Goal: Task Accomplishment & Management: Manage account settings

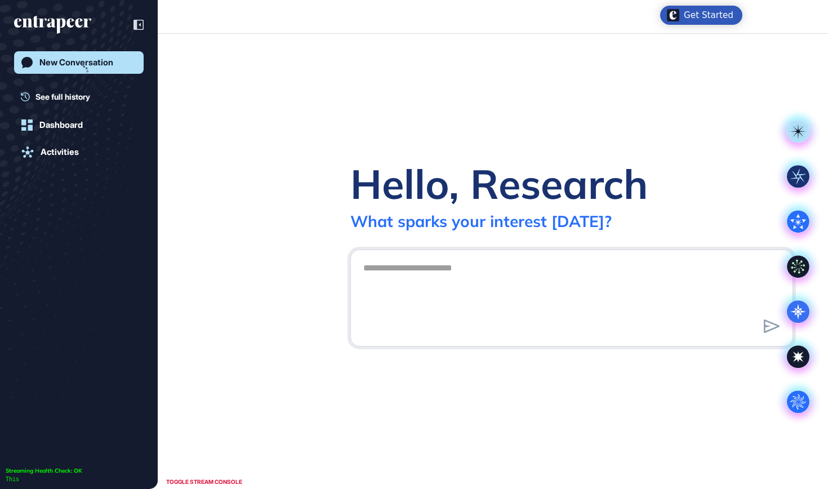
scroll to position [1, 1]
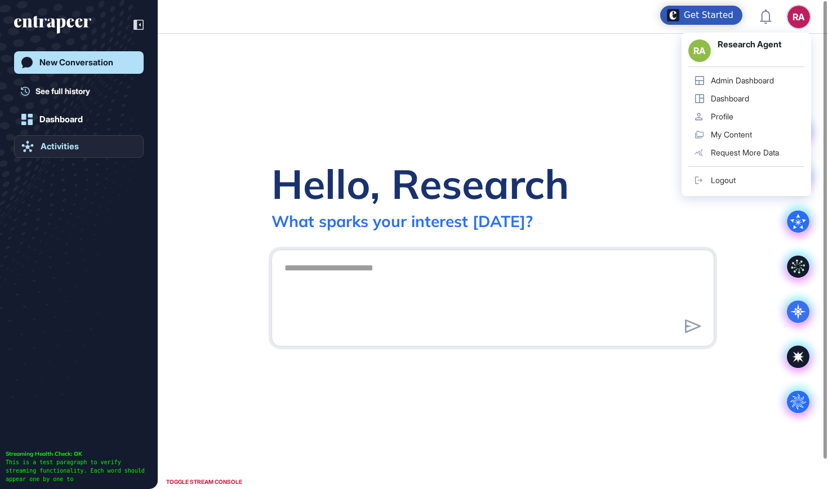
click at [77, 145] on div "Activities" at bounding box center [60, 146] width 38 height 10
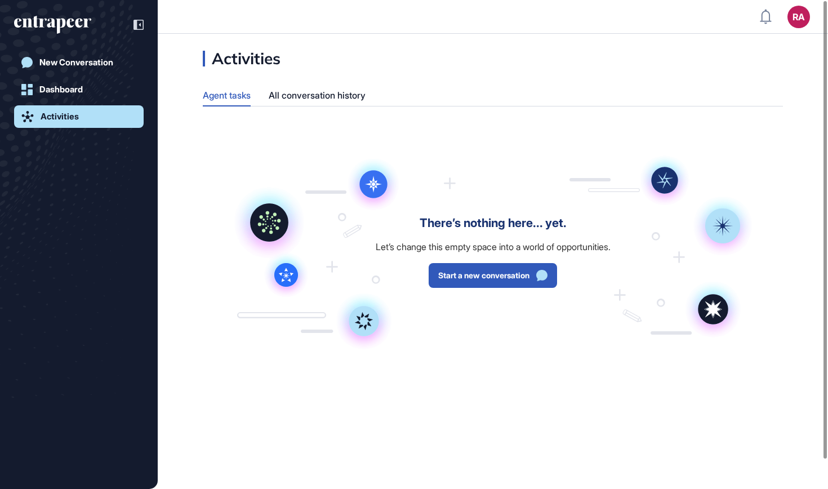
click at [320, 106] on div "Activities Agent tasks All conversation history There’s nothing here... yet. Le…" at bounding box center [493, 218] width 670 height 334
click at [316, 93] on div "All conversation history" at bounding box center [317, 95] width 97 height 22
click at [245, 97] on div "Agent tasks" at bounding box center [227, 95] width 48 height 22
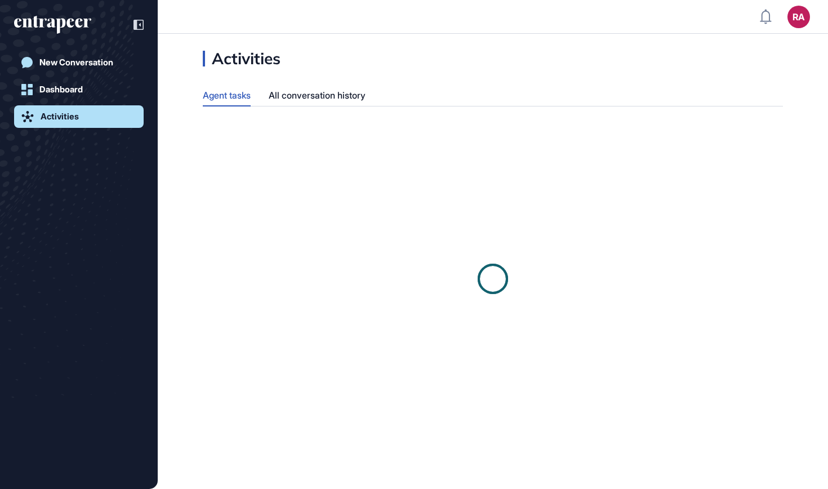
scroll to position [1, 1]
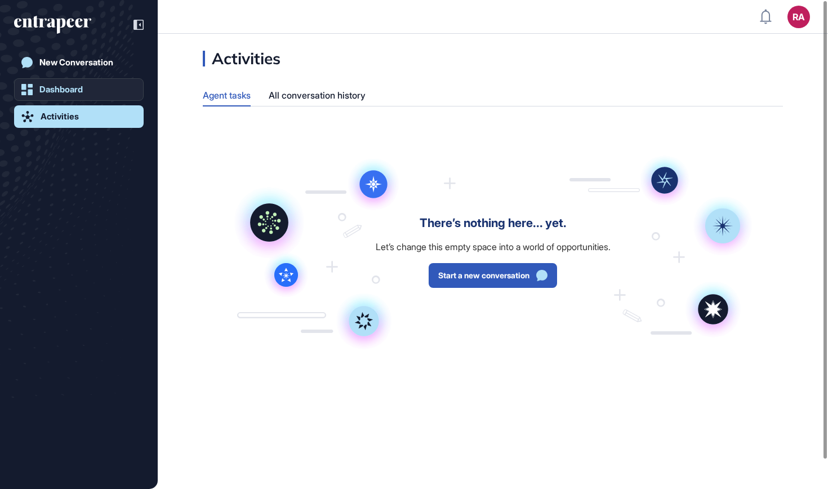
click at [88, 84] on link "Dashboard" at bounding box center [79, 89] width 130 height 23
click at [89, 95] on link "Dashboard" at bounding box center [79, 89] width 130 height 23
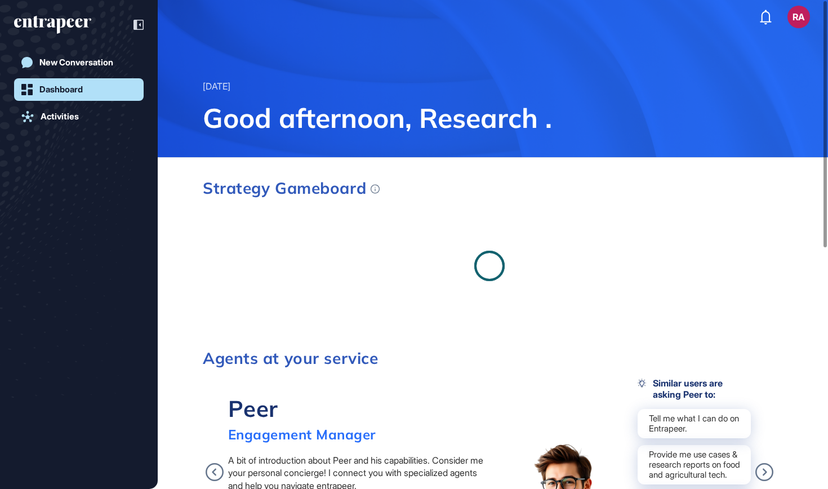
click at [62, 23] on icon "entrapeer-logo" at bounding box center [52, 25] width 77 height 18
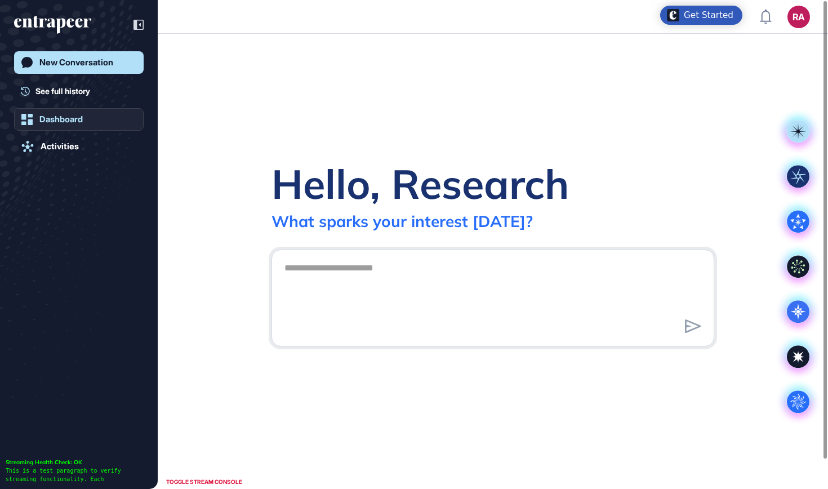
click at [57, 118] on div "Dashboard" at bounding box center [60, 119] width 43 height 10
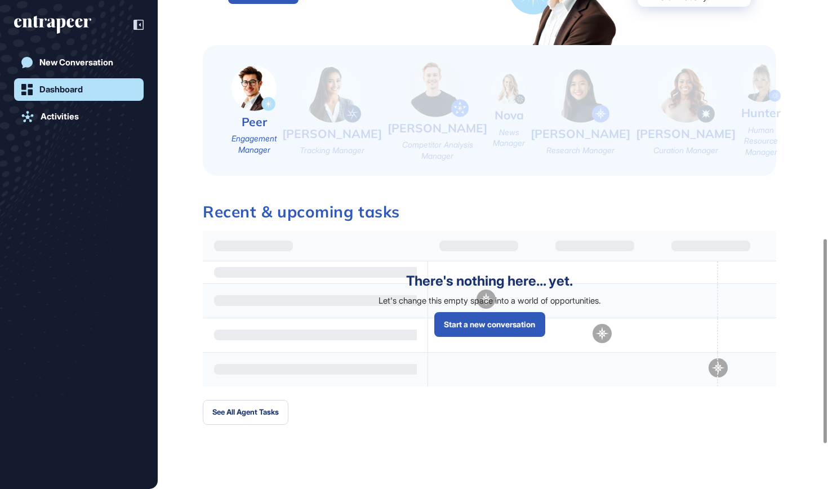
scroll to position [678, 0]
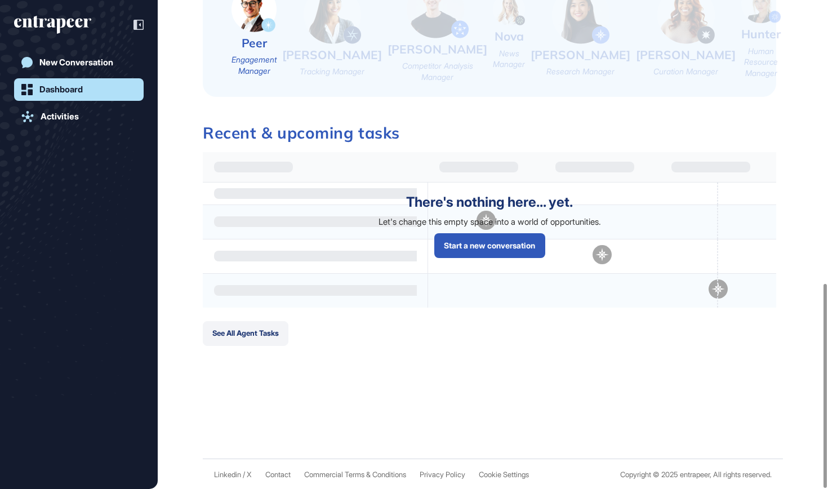
click at [279, 329] on button "See All Agent Tasks" at bounding box center [246, 333] width 86 height 25
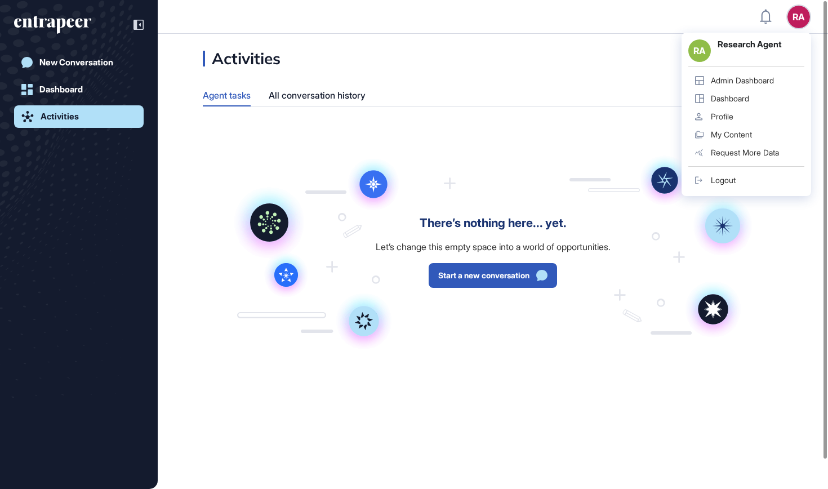
click at [729, 177] on div "Logout" at bounding box center [723, 180] width 25 height 9
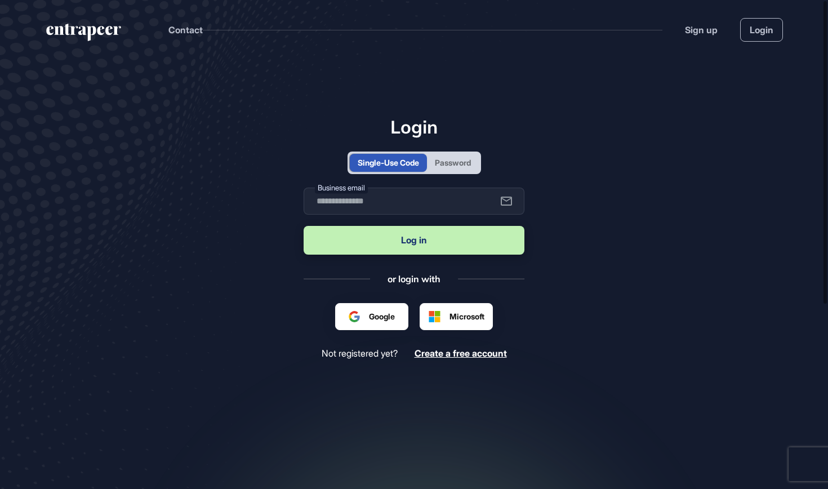
click at [457, 162] on div "Password" at bounding box center [453, 163] width 36 height 12
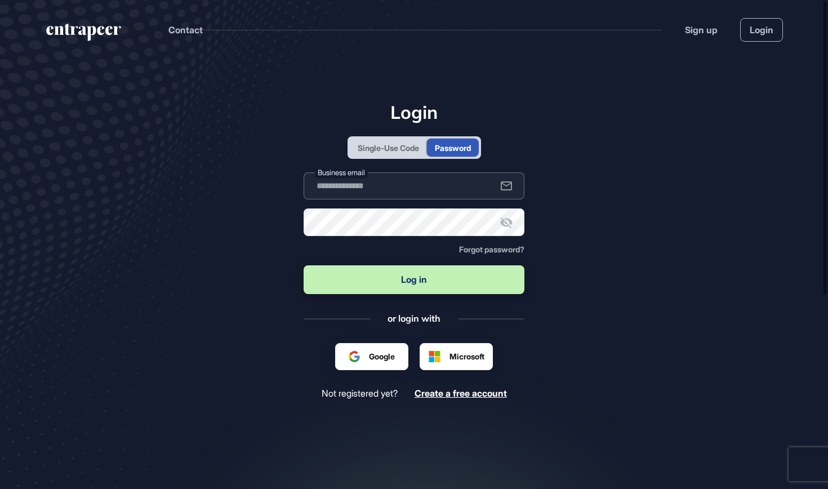
type input "**********"
click at [391, 278] on button "Log in" at bounding box center [413, 279] width 221 height 29
